Goal: Check status: Check status

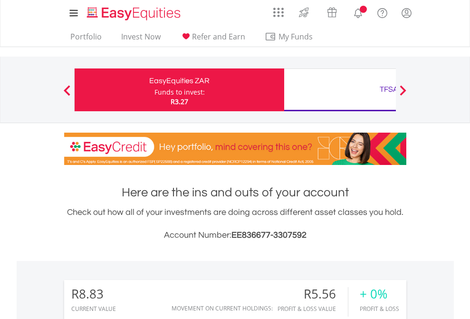
scroll to position [91, 149]
click at [155, 90] on div "Funds to invest:" at bounding box center [180, 93] width 50 height 10
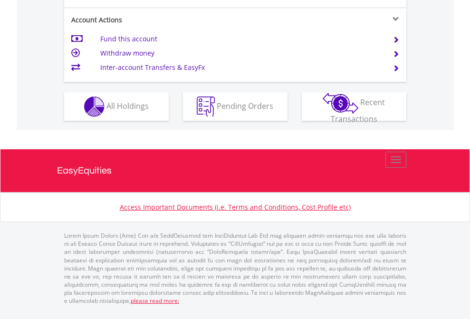
scroll to position [849, 0]
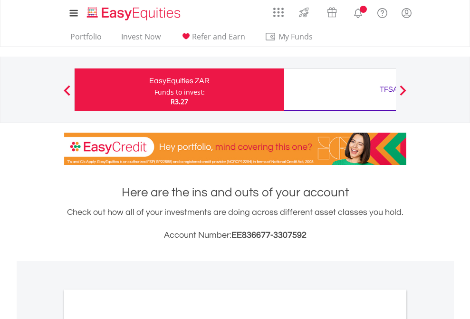
scroll to position [572, 0]
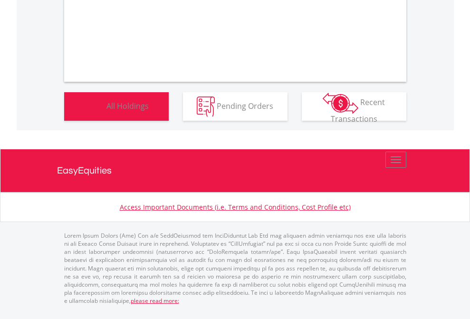
click at [107, 111] on span "All Holdings" at bounding box center [128, 105] width 42 height 10
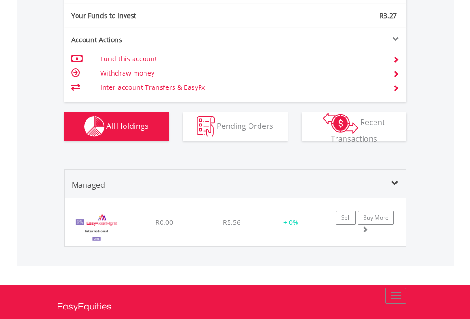
scroll to position [1041, 0]
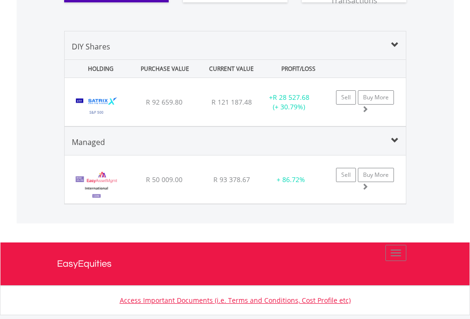
scroll to position [1077, 0]
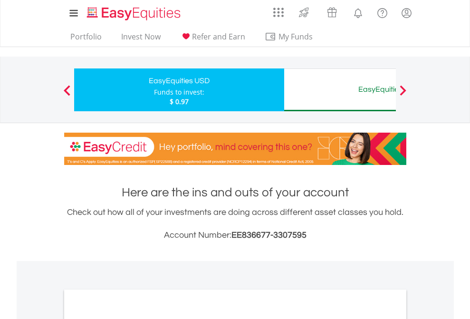
scroll to position [707, 0]
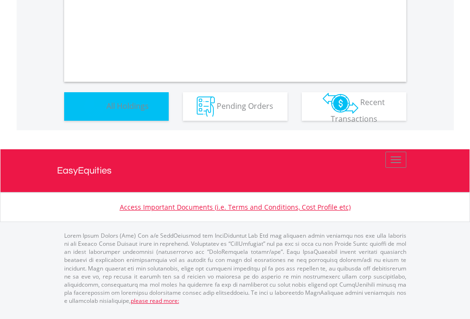
click at [107, 111] on span "All Holdings" at bounding box center [128, 105] width 42 height 10
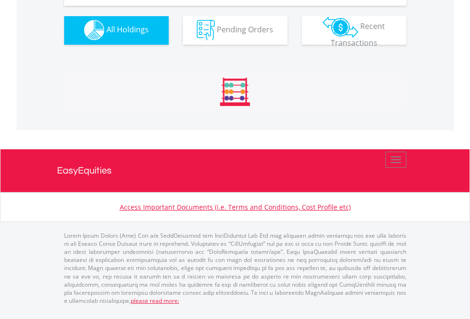
scroll to position [942, 0]
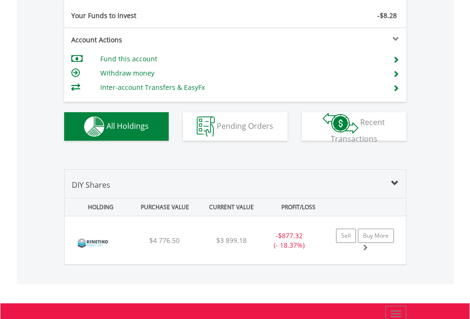
scroll to position [1058, 0]
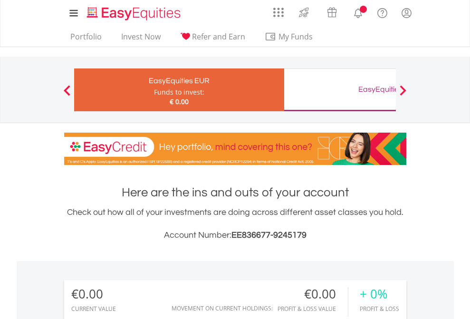
scroll to position [91, 149]
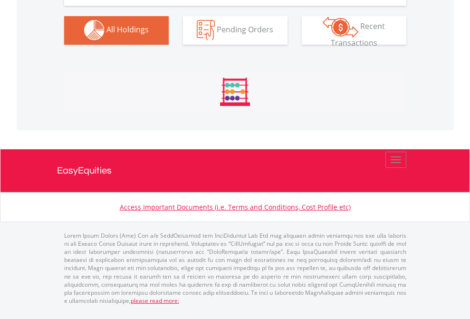
scroll to position [942, 0]
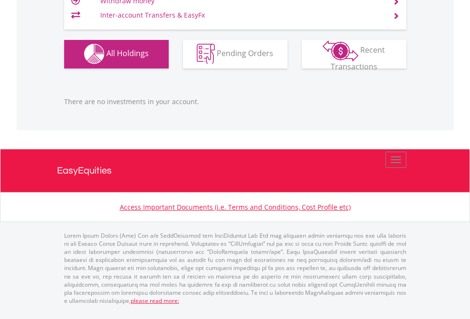
scroll to position [91, 149]
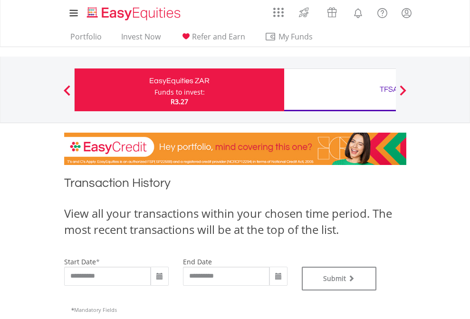
type input "**********"
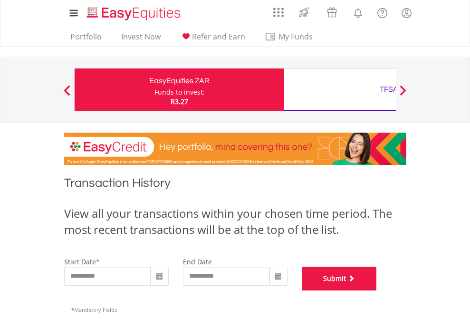
click at [377, 291] on button "Submit" at bounding box center [339, 279] width 75 height 24
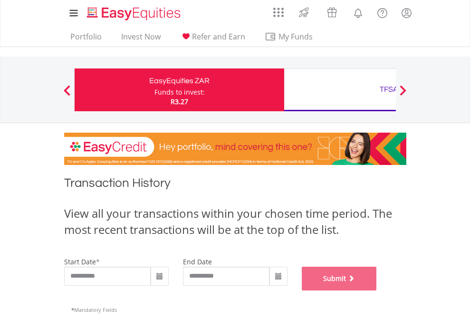
scroll to position [386, 0]
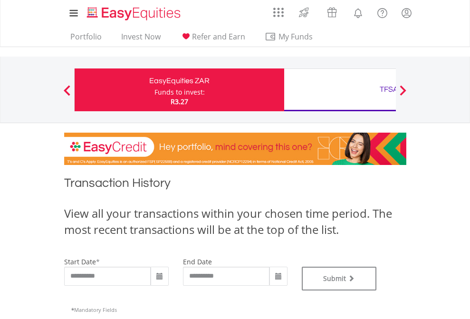
click at [340, 90] on div "TFSA" at bounding box center [389, 89] width 198 height 13
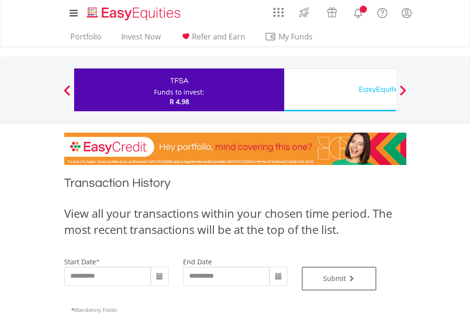
type input "**********"
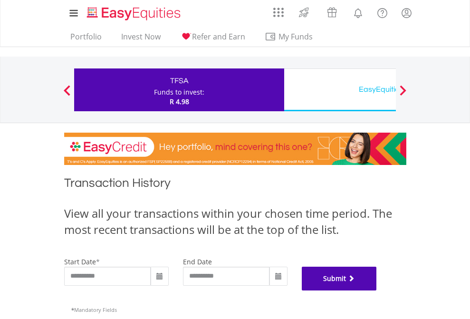
click at [377, 291] on button "Submit" at bounding box center [339, 279] width 75 height 24
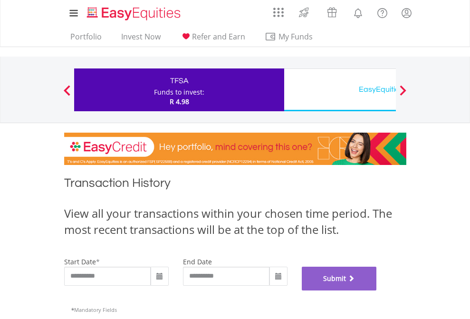
scroll to position [386, 0]
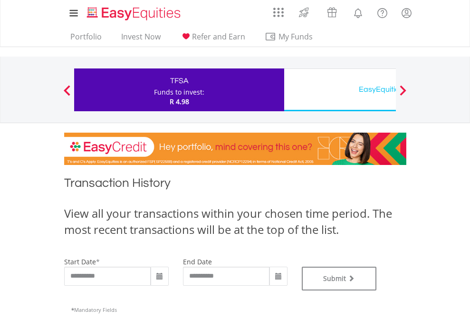
click at [340, 90] on div "EasyEquities USD" at bounding box center [389, 89] width 198 height 13
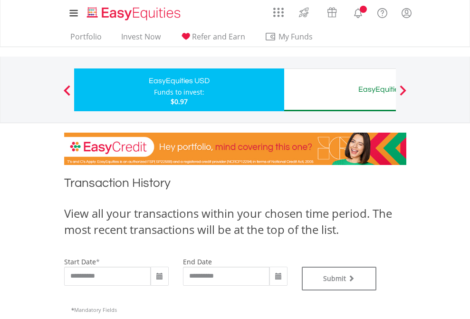
type input "**********"
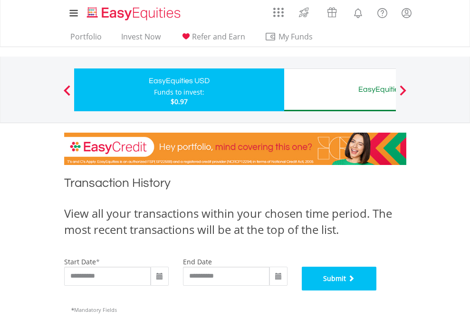
click at [377, 291] on button "Submit" at bounding box center [339, 279] width 75 height 24
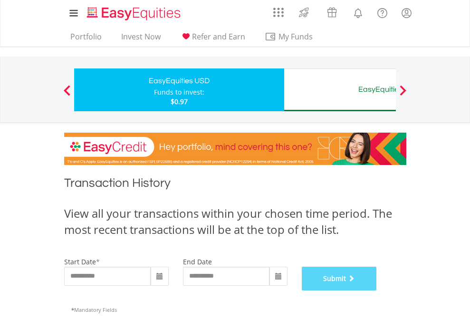
scroll to position [386, 0]
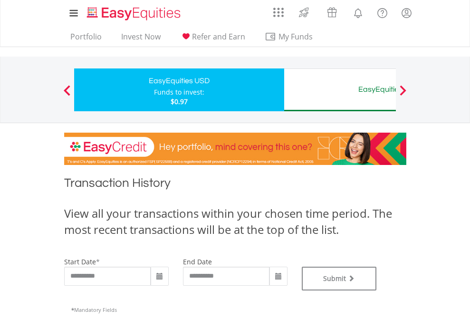
click at [340, 90] on div "EasyEquities AUD" at bounding box center [389, 89] width 198 height 13
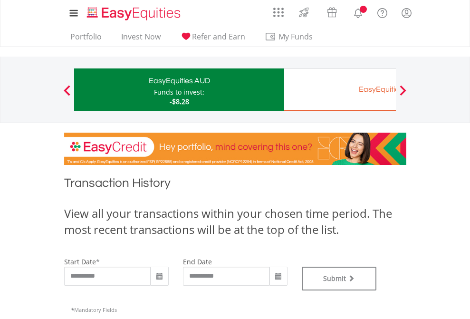
type input "**********"
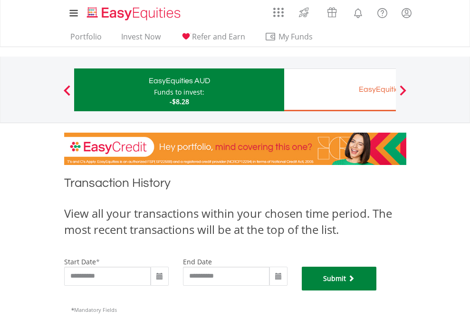
click at [377, 291] on button "Submit" at bounding box center [339, 279] width 75 height 24
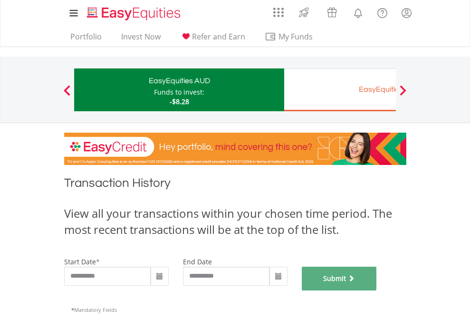
scroll to position [386, 0]
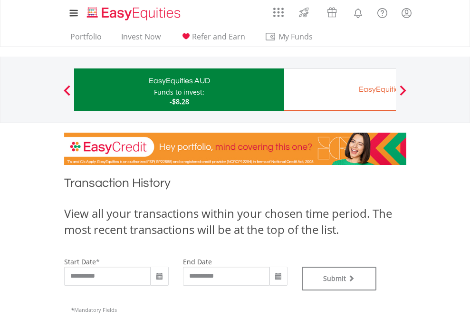
click at [340, 90] on div "EasyEquities EUR" at bounding box center [389, 89] width 198 height 13
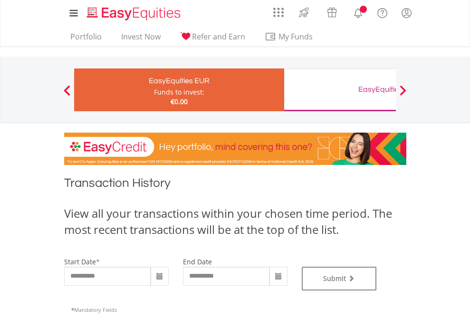
type input "**********"
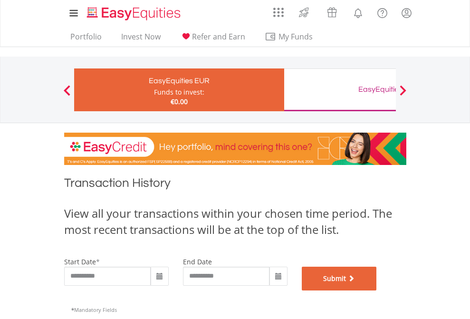
click at [377, 291] on button "Submit" at bounding box center [339, 279] width 75 height 24
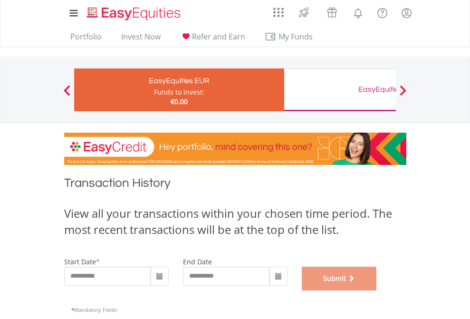
scroll to position [386, 0]
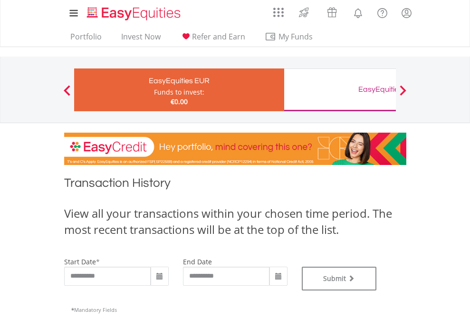
click at [340, 90] on div "EasyEquities GBP" at bounding box center [389, 89] width 198 height 13
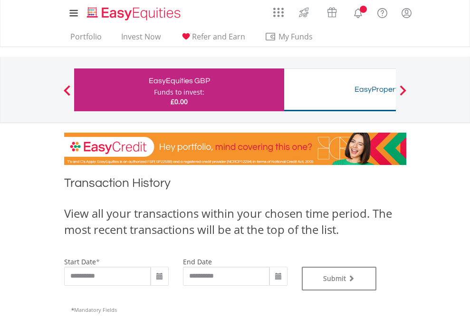
type input "**********"
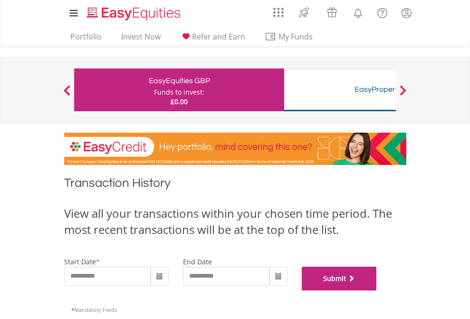
click at [377, 291] on button "Submit" at bounding box center [339, 279] width 75 height 24
